Goal: Check status

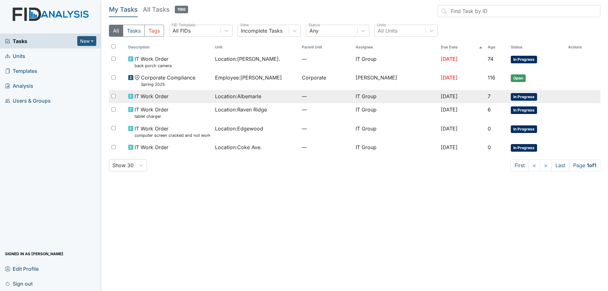
click at [250, 96] on span "Location : [GEOGRAPHIC_DATA]" at bounding box center [238, 96] width 46 height 8
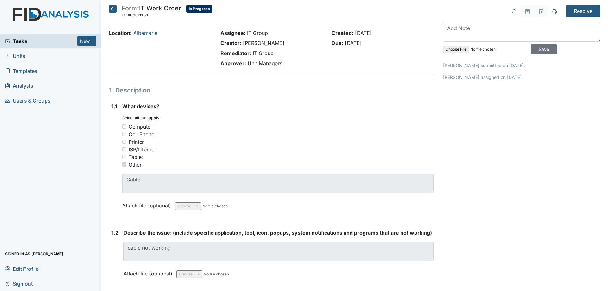
click at [114, 7] on icon at bounding box center [113, 9] width 8 height 8
